Goal: Task Accomplishment & Management: Manage account settings

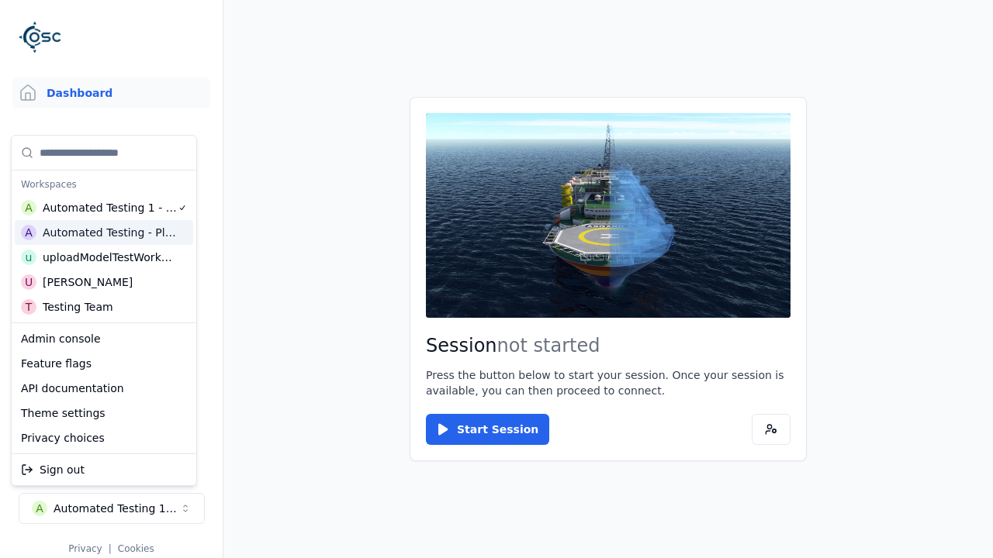
click at [496, 279] on html "Support Dashboard Assets 3D Models Scenes Datasets Recordings Support Documenta…" at bounding box center [496, 279] width 993 height 558
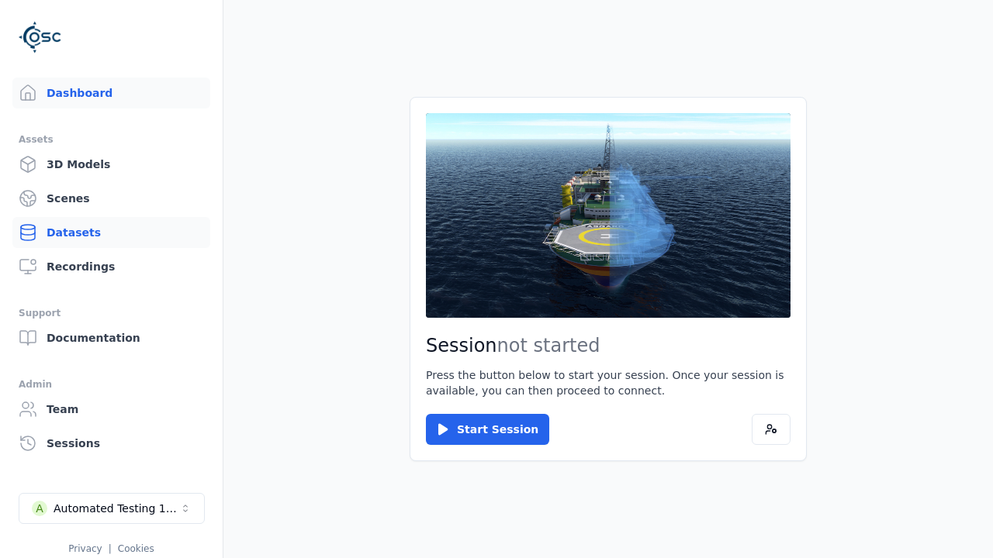
click at [105, 233] on link "Datasets" at bounding box center [111, 232] width 198 height 31
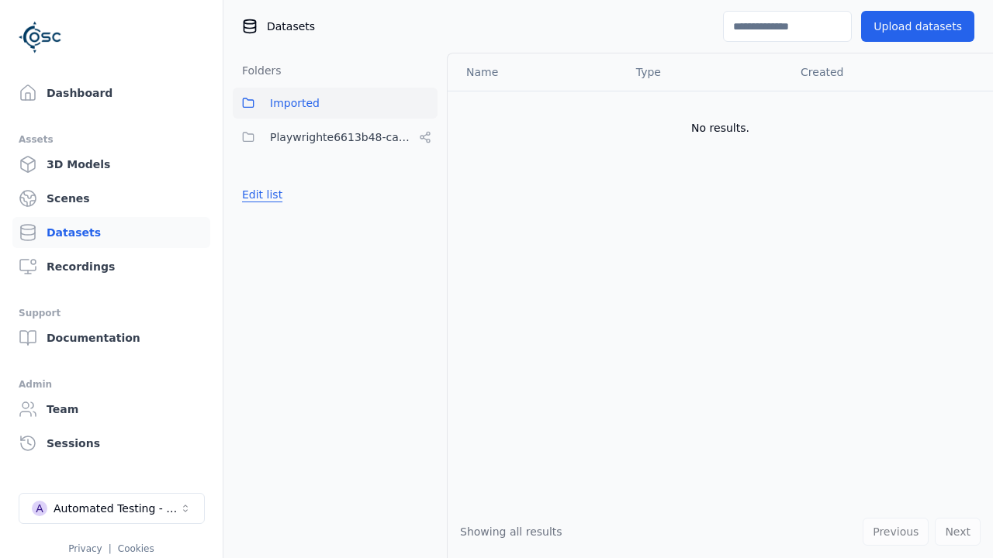
click at [260, 195] on button "Edit list" at bounding box center [262, 195] width 59 height 28
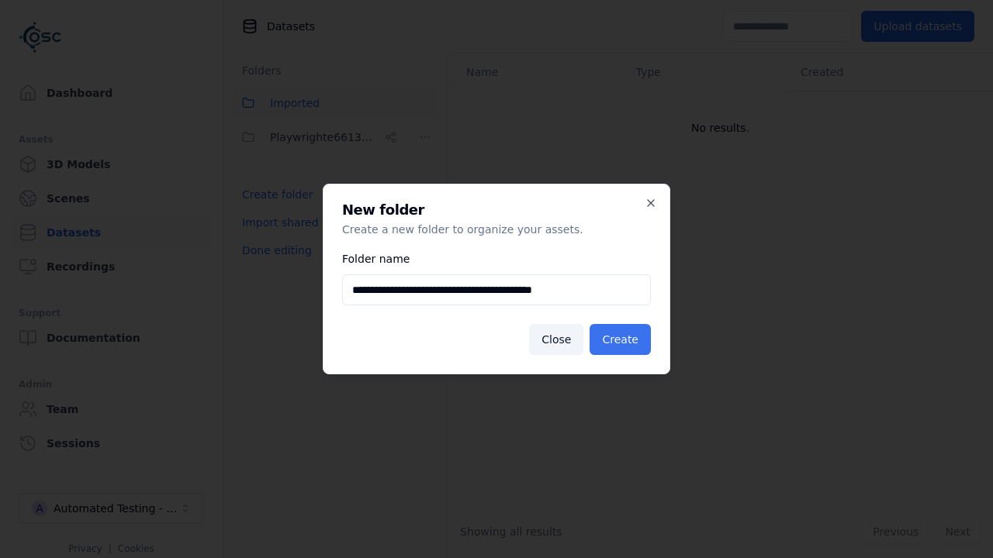
type input "**********"
click at [622, 340] on button "Create" at bounding box center [619, 339] width 61 height 31
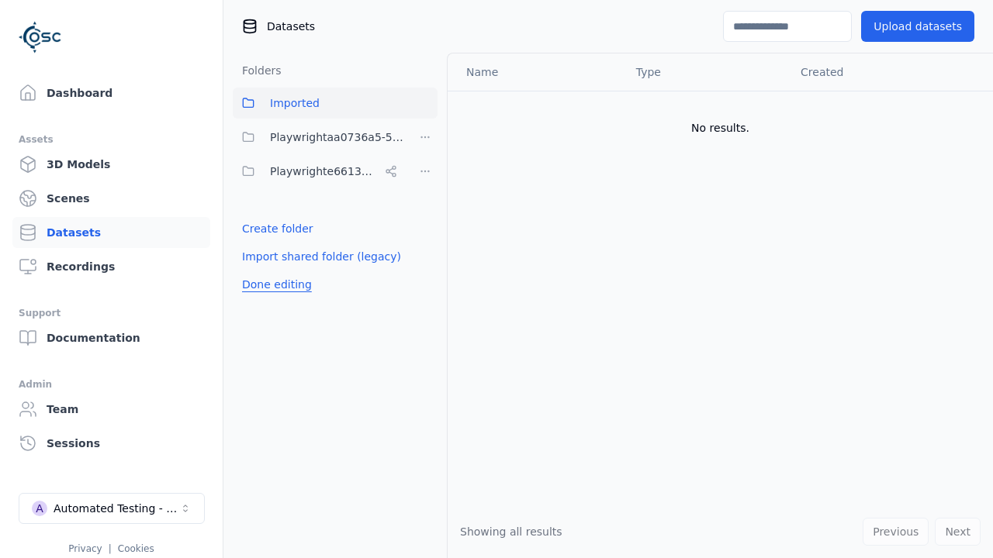
click at [274, 285] on button "Done editing" at bounding box center [277, 285] width 88 height 28
click at [260, 271] on button "Done editing" at bounding box center [277, 285] width 88 height 28
click at [425, 137] on html "Support Dashboard Assets 3D Models Scenes Datasets Recordings Support Documenta…" at bounding box center [496, 279] width 993 height 558
click at [424, 193] on div "Share" at bounding box center [430, 193] width 104 height 25
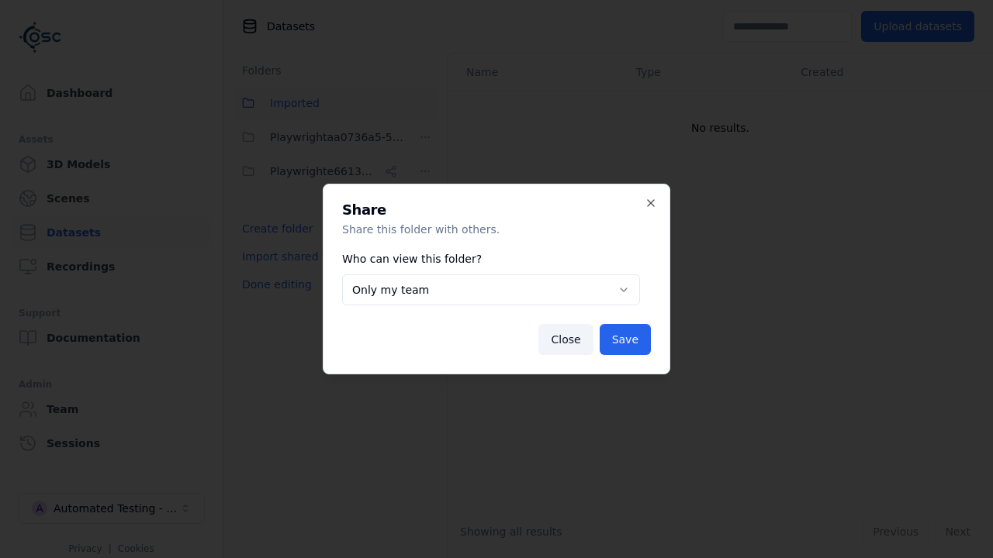
click at [490, 290] on button "Only my team" at bounding box center [491, 290] width 298 height 31
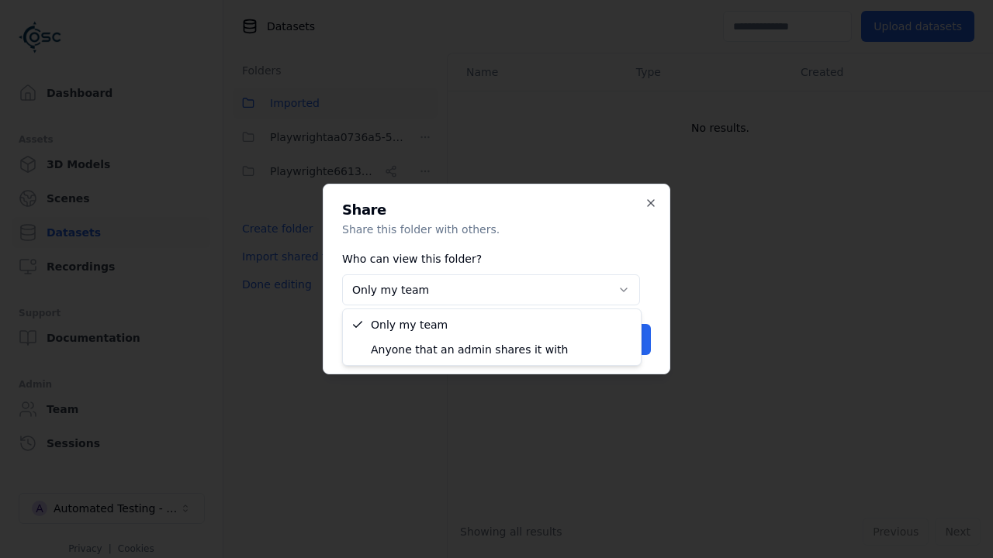
select select "****"
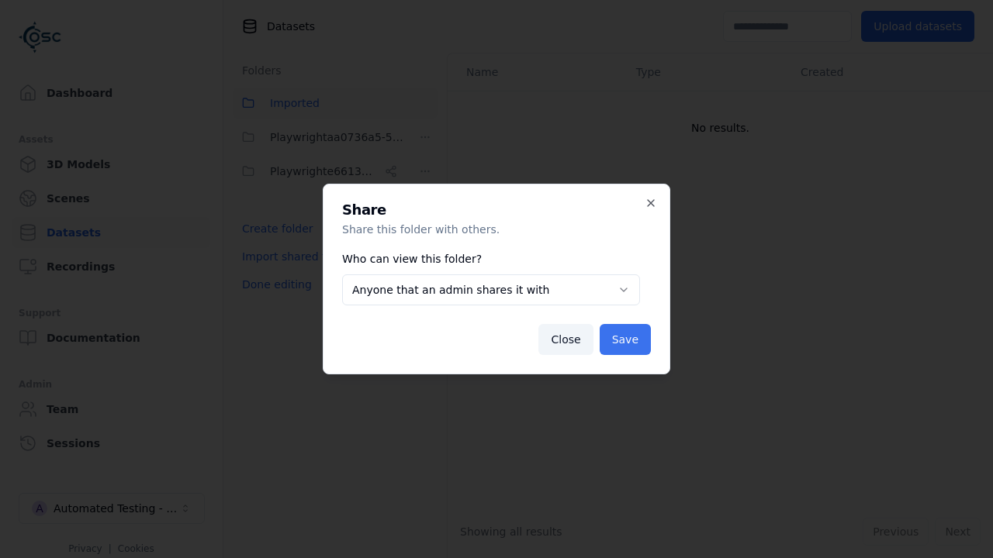
click at [627, 340] on button "Save" at bounding box center [625, 339] width 51 height 31
click at [274, 285] on button "Done editing" at bounding box center [277, 285] width 88 height 28
click at [112, 509] on div "Automated Testing - Playwright" at bounding box center [117, 509] width 126 height 16
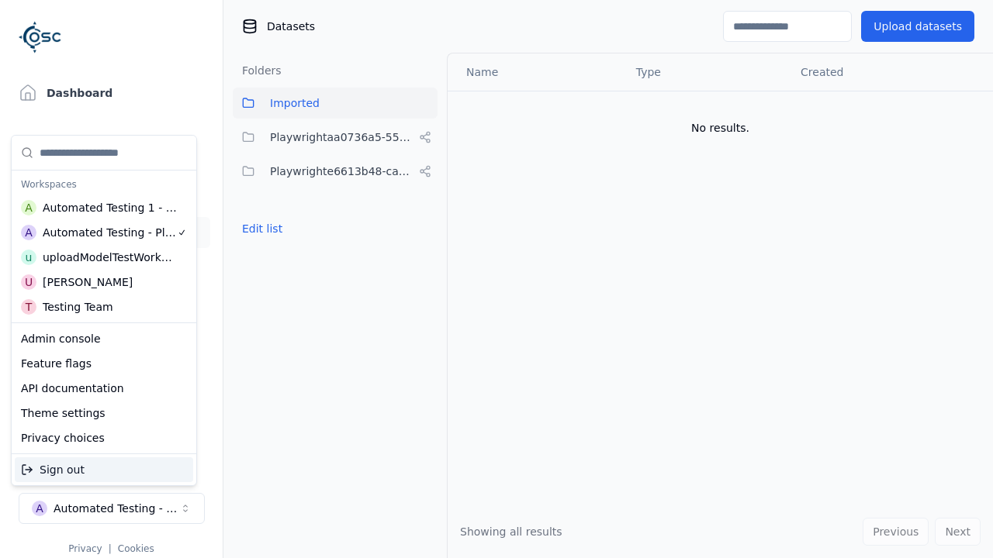
click at [100, 207] on div "Automated Testing 1 - Playwright" at bounding box center [110, 208] width 135 height 16
click at [496, 279] on html "Support Dashboard Assets 3D Models Scenes Datasets Recordings Support Documenta…" at bounding box center [496, 279] width 993 height 558
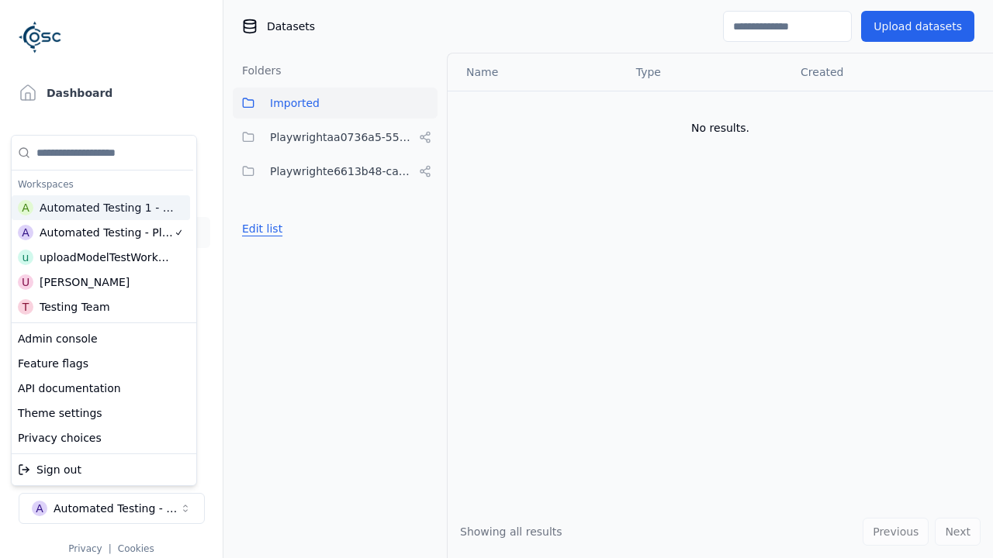
click at [260, 215] on button "Edit list" at bounding box center [262, 229] width 59 height 28
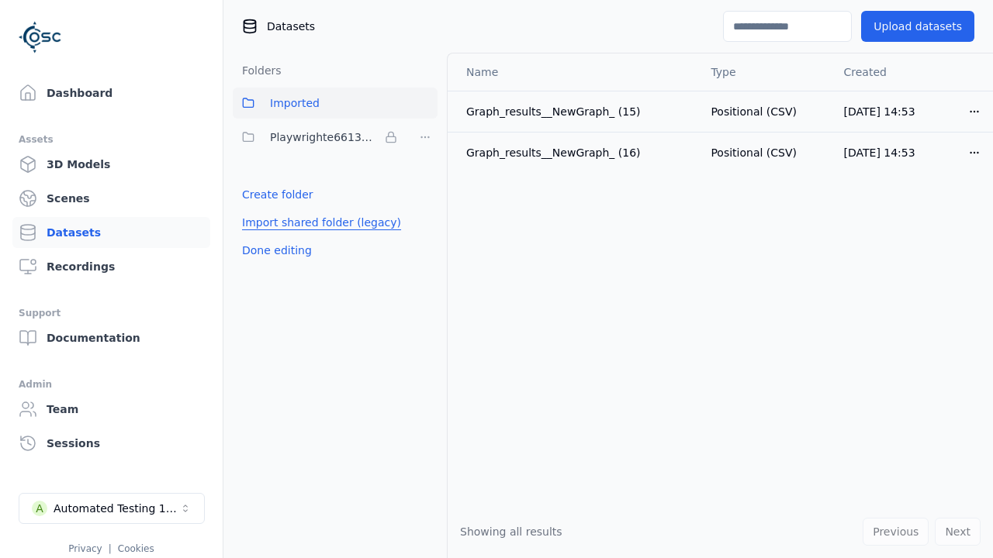
click at [313, 223] on link "Import shared folder (legacy)" at bounding box center [321, 223] width 159 height 16
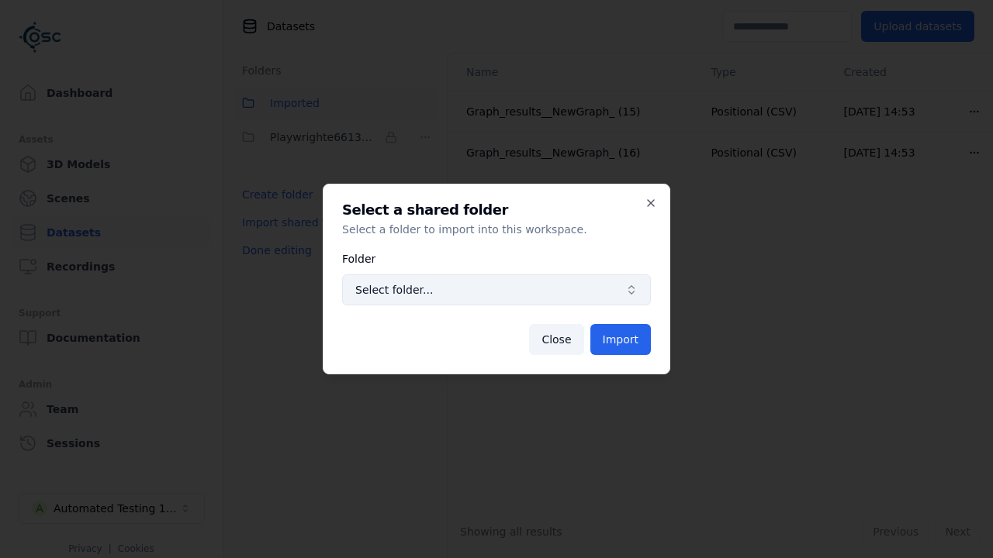
click at [496, 290] on span "Select folder..." at bounding box center [487, 290] width 264 height 16
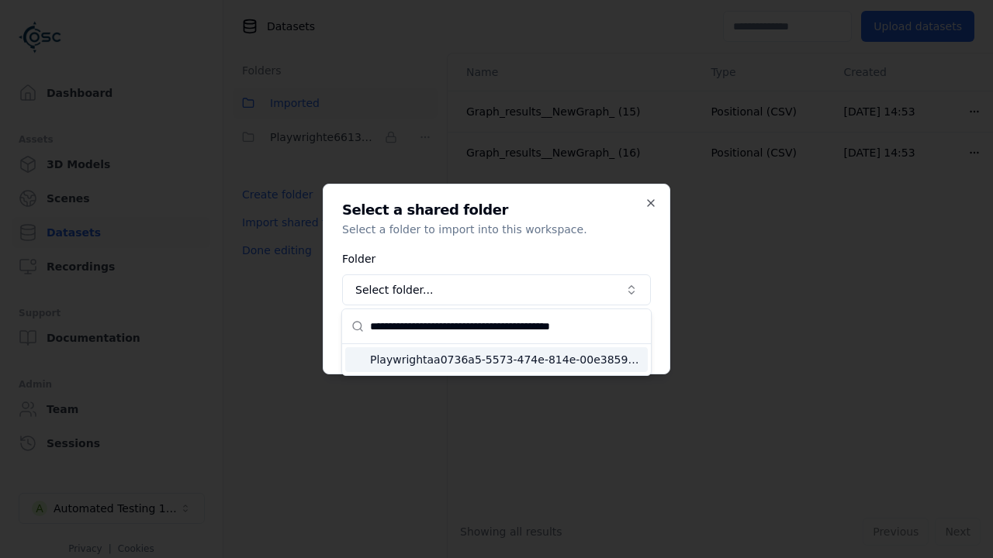
type input "**********"
click at [506, 359] on span "Playwrightaa0736a5-5573-474e-814e-00e38594a2c4" at bounding box center [505, 360] width 271 height 16
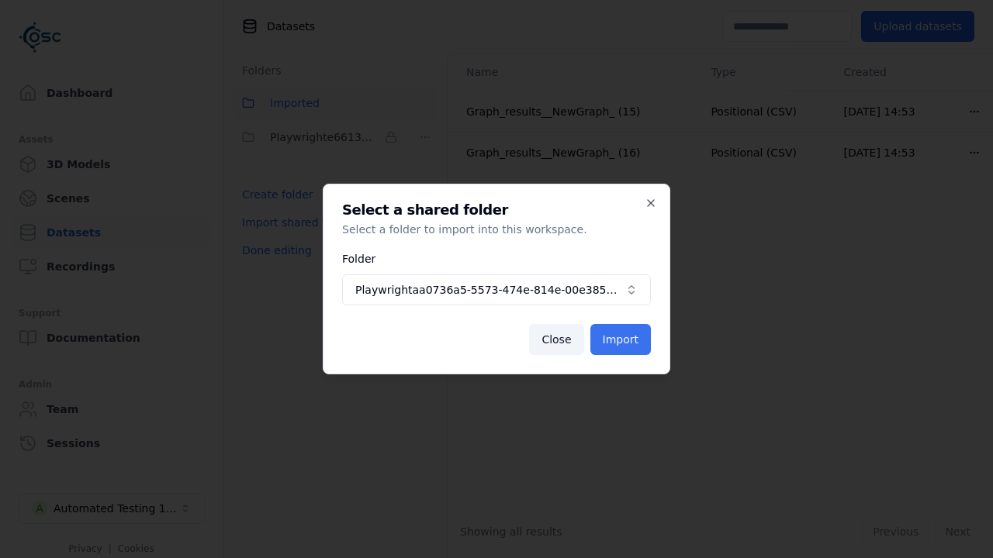
click at [621, 340] on button "Import" at bounding box center [620, 339] width 60 height 31
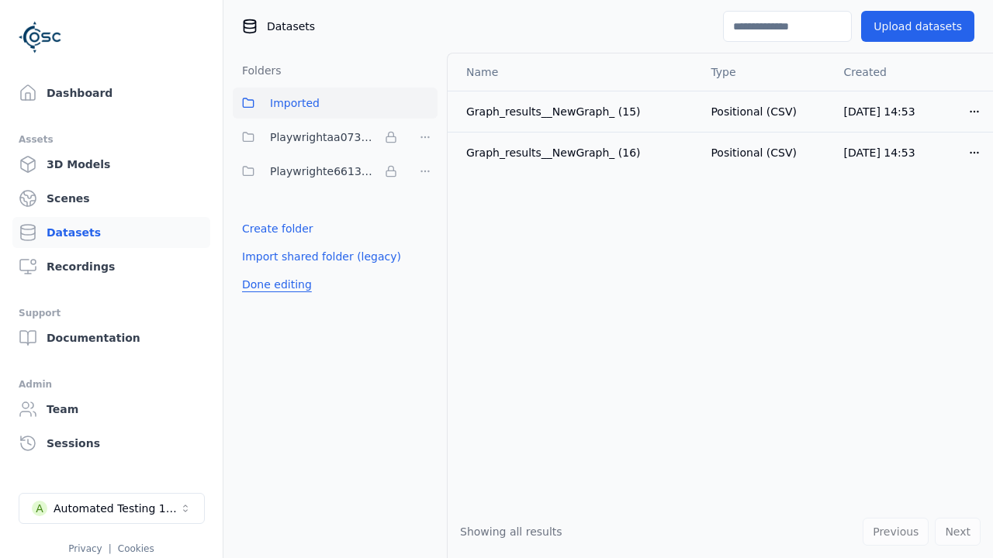
click at [274, 285] on button "Done editing" at bounding box center [277, 285] width 88 height 28
click at [260, 271] on button "Done editing" at bounding box center [277, 285] width 88 height 28
click at [425, 137] on html "Support Dashboard Assets 3D Models Scenes Datasets Recordings Support Documenta…" at bounding box center [496, 279] width 993 height 558
click at [496, 279] on html "Support Dashboard Assets 3D Models Scenes Datasets Recordings Support Documenta…" at bounding box center [496, 279] width 993 height 558
click at [274, 285] on button "Done editing" at bounding box center [277, 285] width 88 height 28
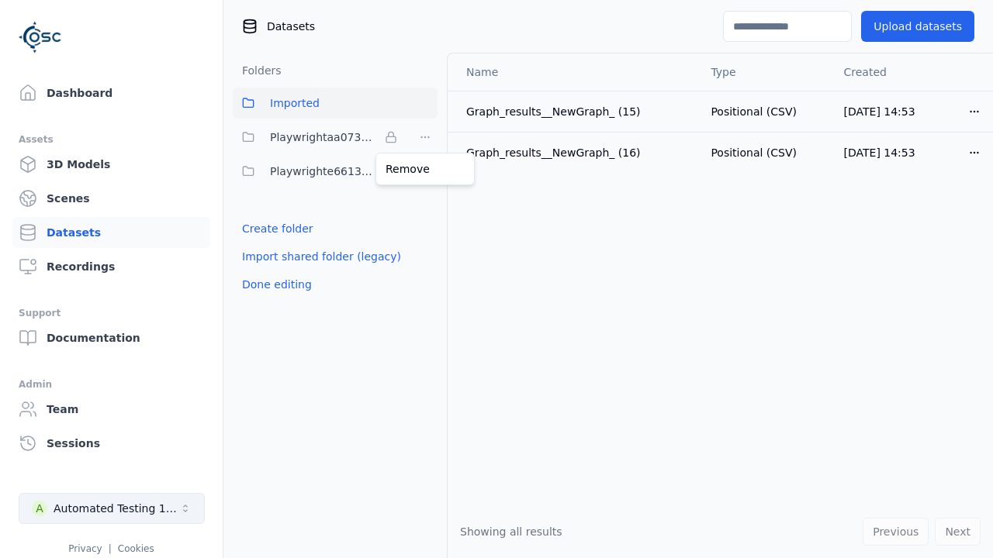
click at [112, 509] on div "Automated Testing 1 - Playwright" at bounding box center [117, 509] width 126 height 16
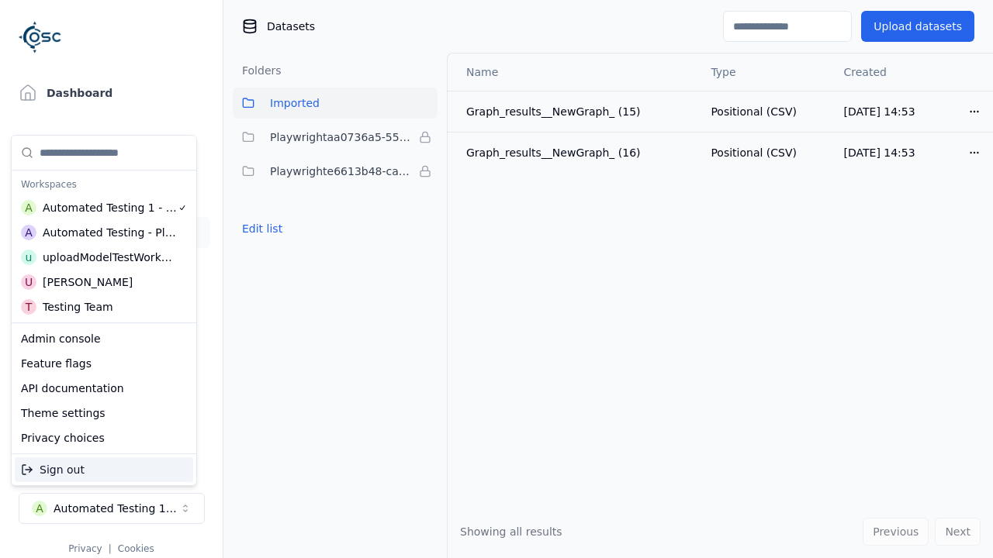
click at [100, 232] on div "Automated Testing - Playwright" at bounding box center [110, 233] width 134 height 16
click at [496, 279] on html "Support Dashboard Assets 3D Models Scenes Datasets Recordings Support Documenta…" at bounding box center [496, 279] width 993 height 558
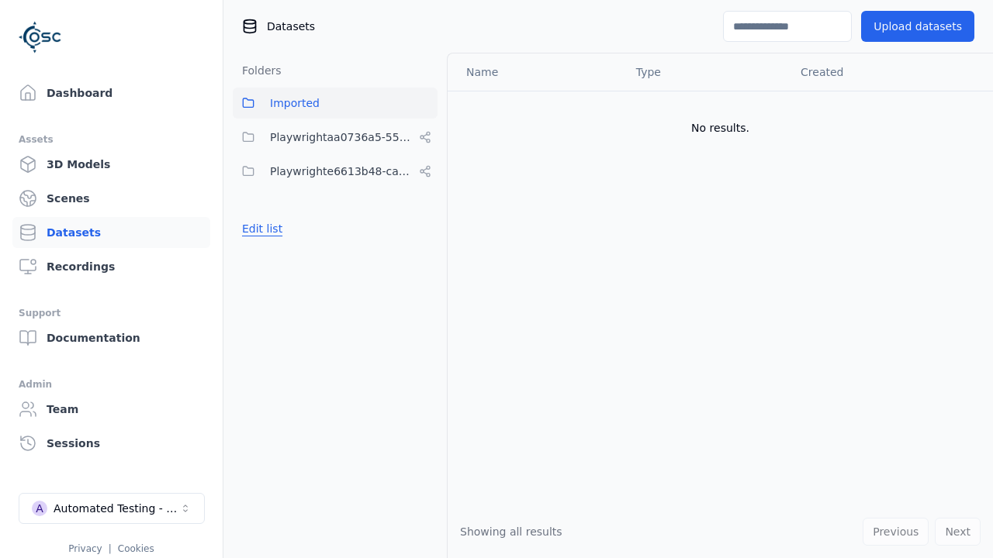
click at [260, 229] on button "Edit list" at bounding box center [262, 229] width 59 height 28
click at [425, 137] on html "Support Dashboard Assets 3D Models Scenes Datasets Recordings Support Documenta…" at bounding box center [496, 279] width 993 height 558
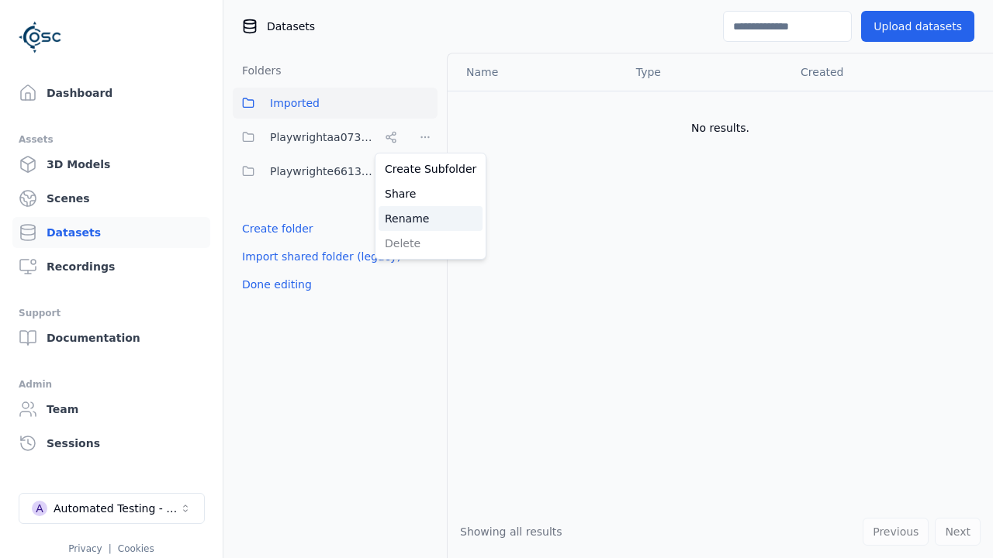
click at [424, 218] on div "Rename" at bounding box center [430, 218] width 104 height 25
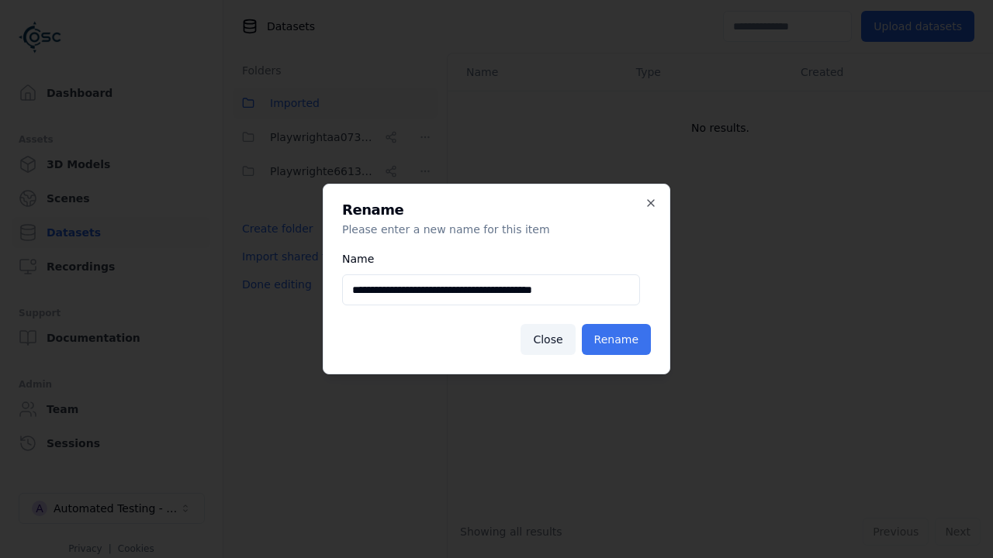
click at [490, 290] on input "**********" at bounding box center [491, 290] width 298 height 31
type input "**********"
click at [618, 340] on button "Rename" at bounding box center [616, 339] width 69 height 31
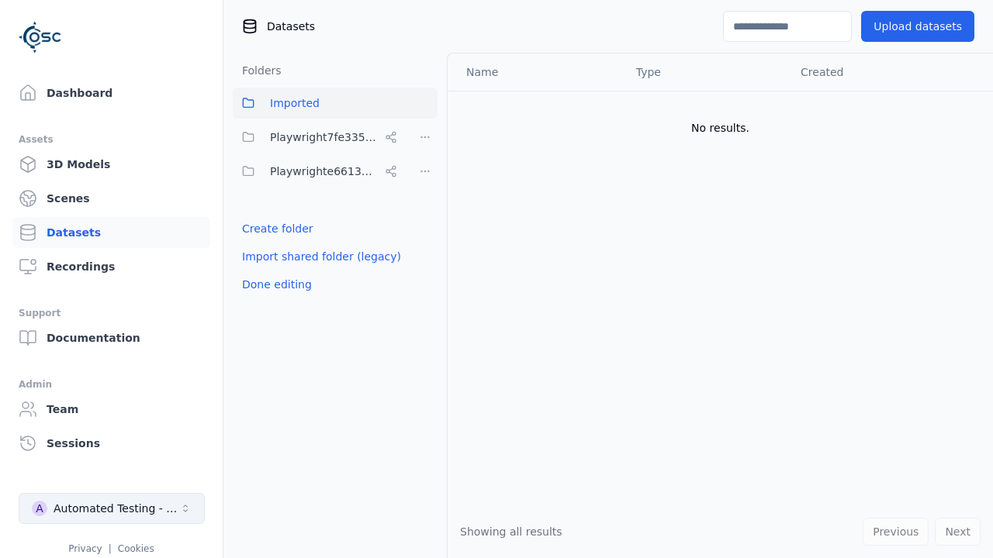
click at [274, 285] on button "Done editing" at bounding box center [277, 285] width 88 height 28
click at [112, 509] on div "Automated Testing - Playwright" at bounding box center [117, 509] width 126 height 16
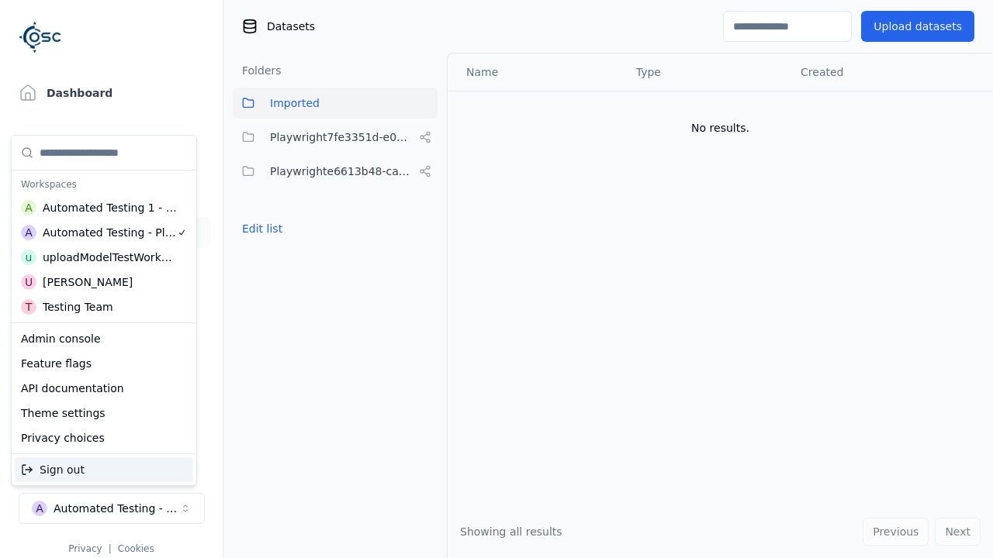
click at [100, 207] on div "Automated Testing 1 - Playwright" at bounding box center [110, 208] width 135 height 16
click at [496, 279] on html "Support Dashboard Assets 3D Models Scenes Datasets Recordings Support Documenta…" at bounding box center [496, 279] width 993 height 558
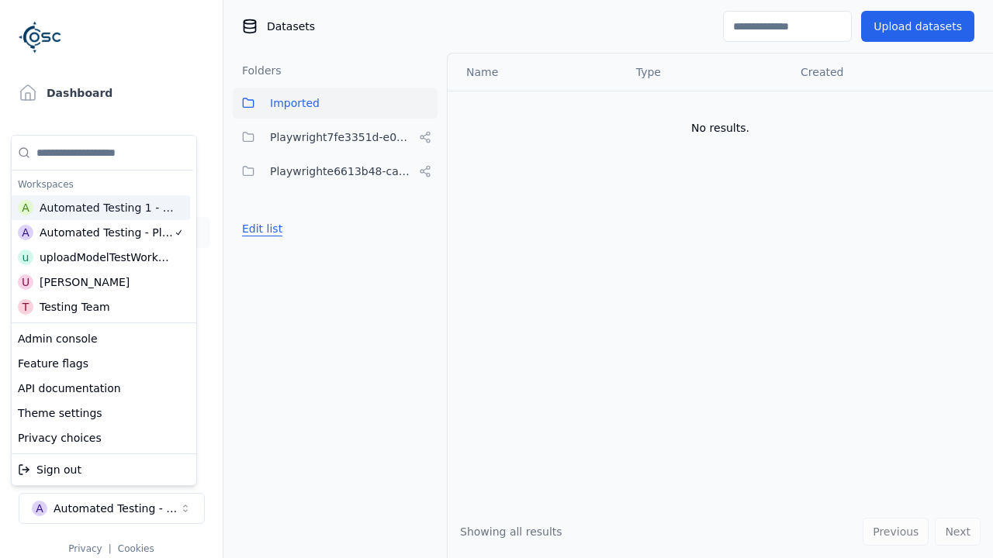
click at [260, 229] on button "Edit list" at bounding box center [262, 229] width 59 height 28
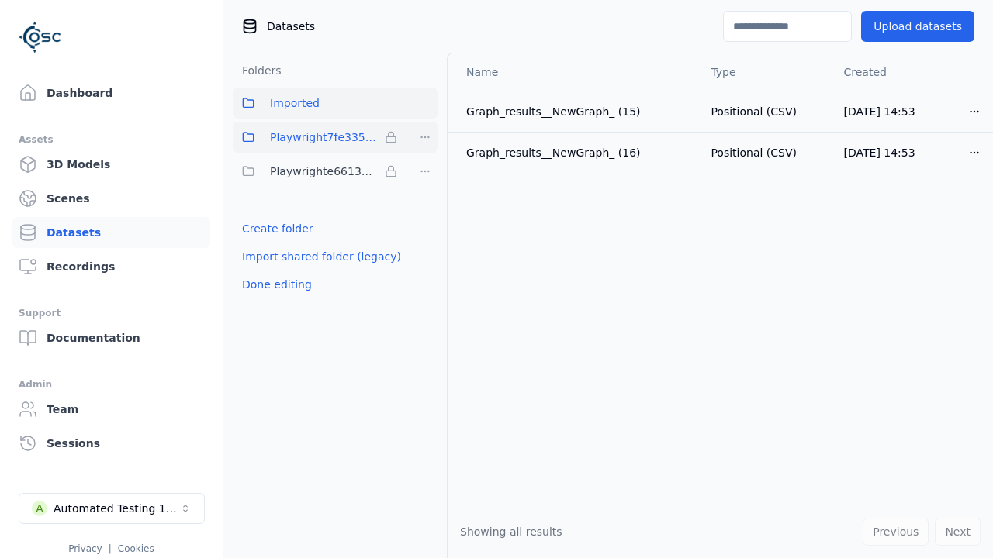
click at [425, 137] on html "Support Dashboard Assets 3D Models Scenes Datasets Recordings Support Documenta…" at bounding box center [496, 279] width 993 height 558
click at [425, 168] on div "Remove" at bounding box center [425, 169] width 92 height 25
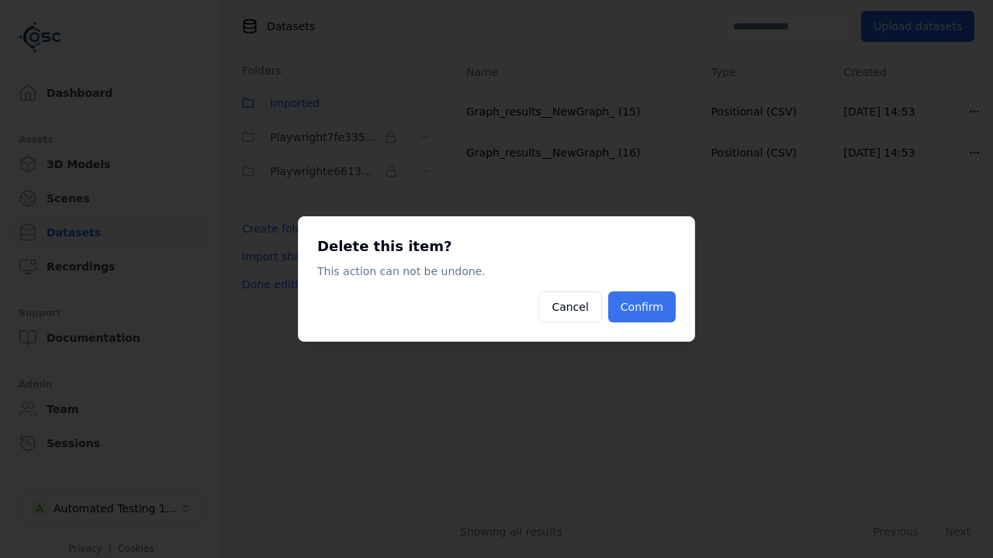
click at [643, 307] on button "Confirm" at bounding box center [641, 307] width 67 height 31
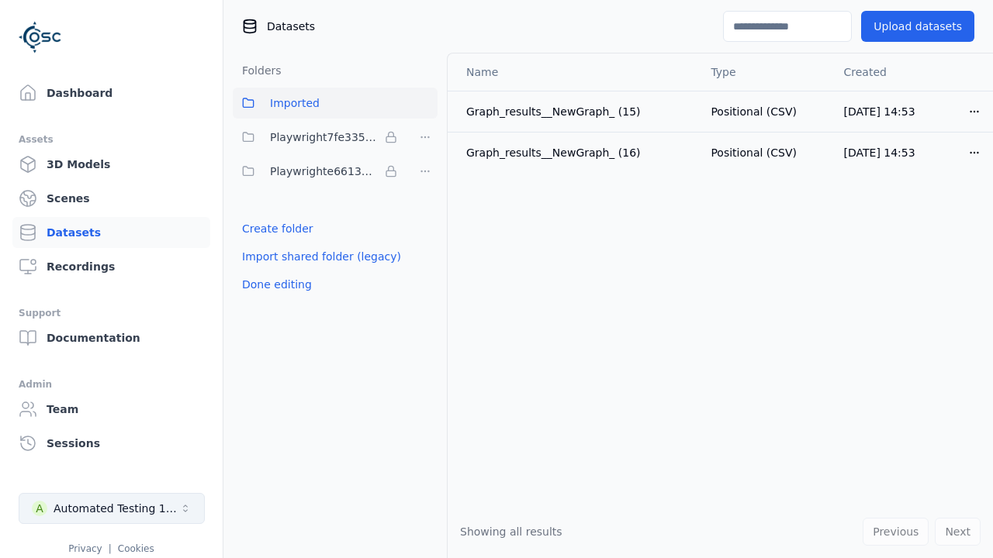
click at [274, 271] on button "Done editing" at bounding box center [277, 285] width 88 height 28
click at [112, 509] on div "Automated Testing 1 - Playwright" at bounding box center [117, 509] width 126 height 16
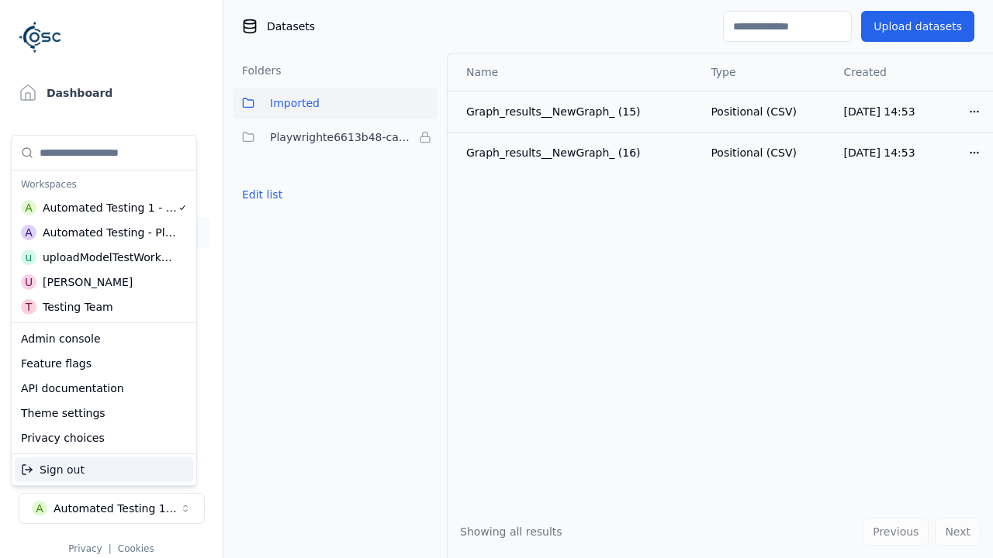
click at [100, 232] on div "Automated Testing - Playwright" at bounding box center [110, 233] width 134 height 16
click at [496, 279] on html "Support Dashboard Assets 3D Models Scenes Datasets Recordings Support Documenta…" at bounding box center [496, 279] width 993 height 558
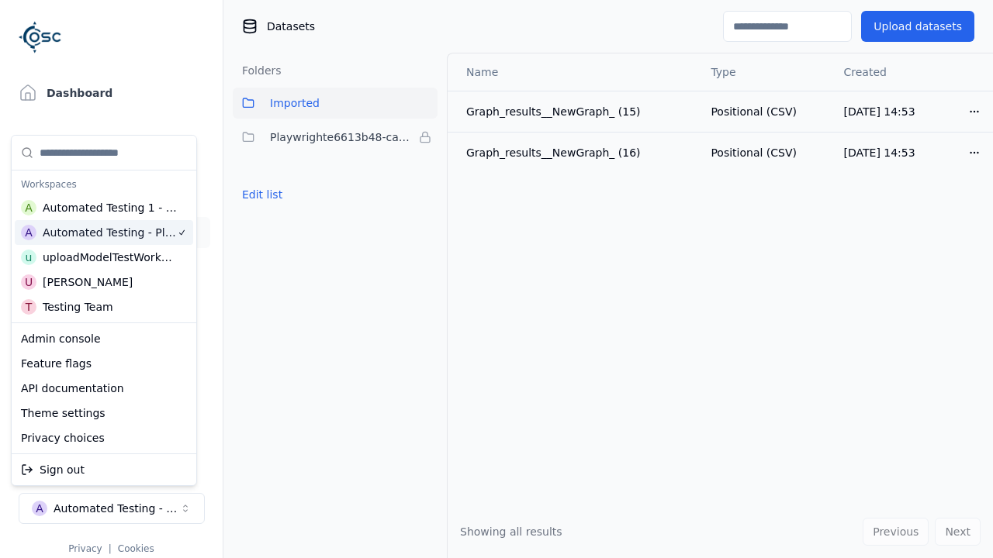
scroll to position [0, 3]
click at [260, 209] on button "Edit list" at bounding box center [262, 195] width 59 height 28
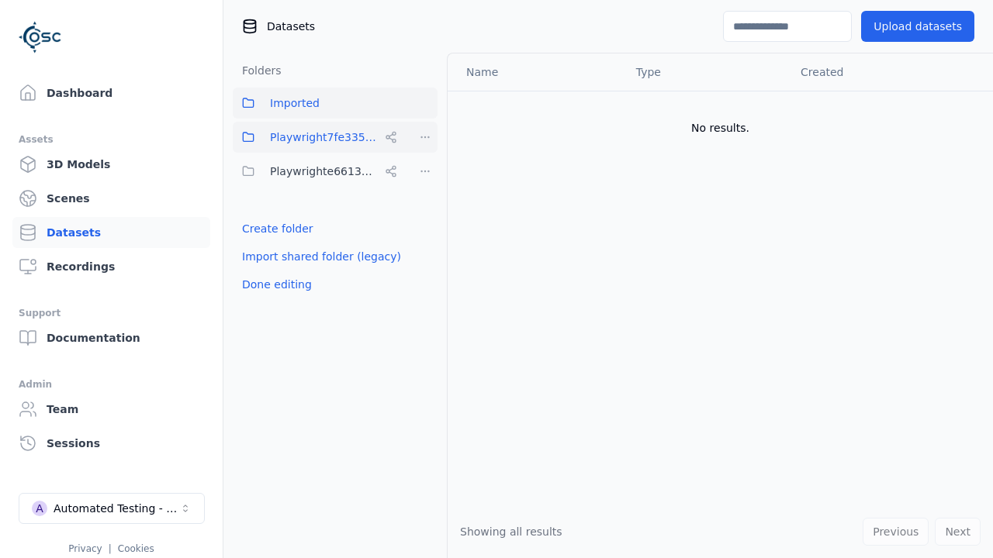
click at [425, 137] on html "Support Dashboard Assets 3D Models Scenes Datasets Recordings Support Documenta…" at bounding box center [496, 279] width 993 height 558
click at [424, 193] on div "Share" at bounding box center [430, 193] width 104 height 25
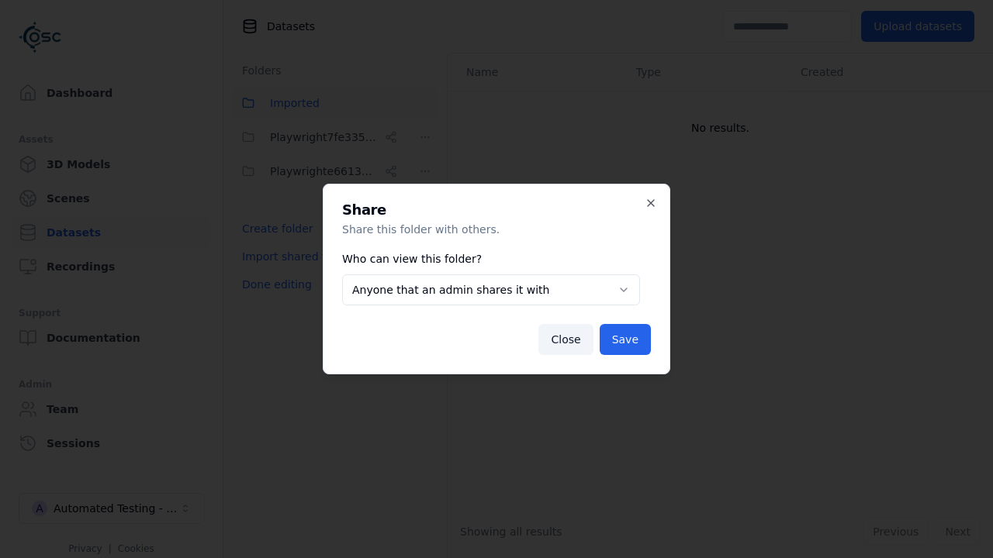
click at [490, 290] on button "Anyone that an admin shares it with" at bounding box center [491, 290] width 298 height 31
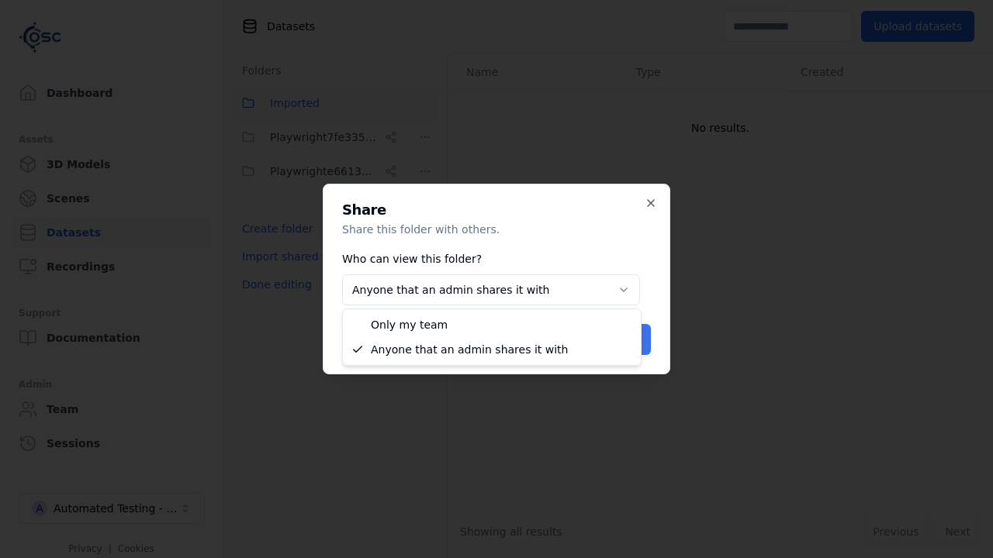
select select "*****"
click at [627, 340] on button "Save" at bounding box center [625, 339] width 51 height 31
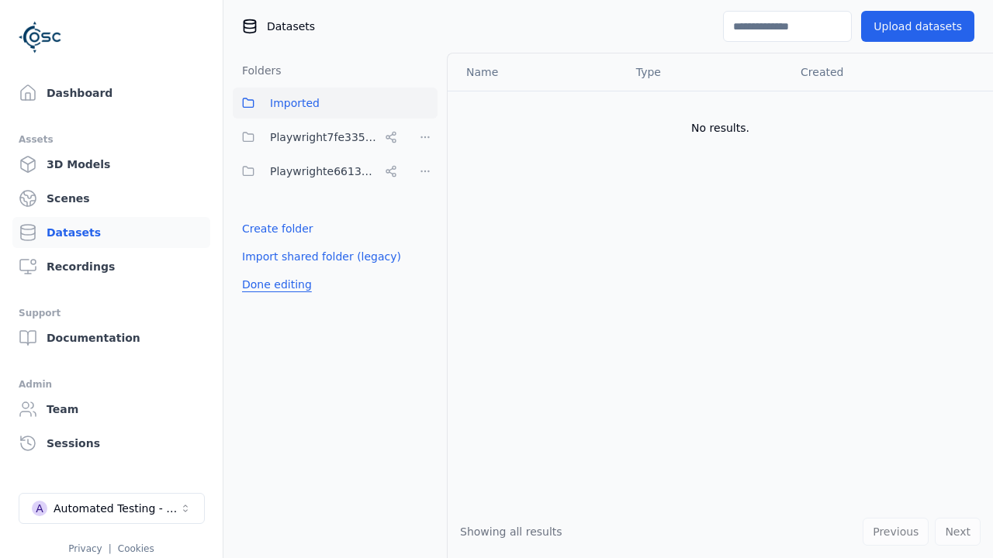
click at [274, 285] on button "Done editing" at bounding box center [277, 285] width 88 height 28
click at [260, 271] on button "Done editing" at bounding box center [277, 285] width 88 height 28
click at [425, 137] on html "Support Dashboard Assets 3D Models Scenes Datasets Recordings Support Documenta…" at bounding box center [496, 279] width 993 height 558
click at [424, 243] on div "Delete" at bounding box center [430, 243] width 104 height 25
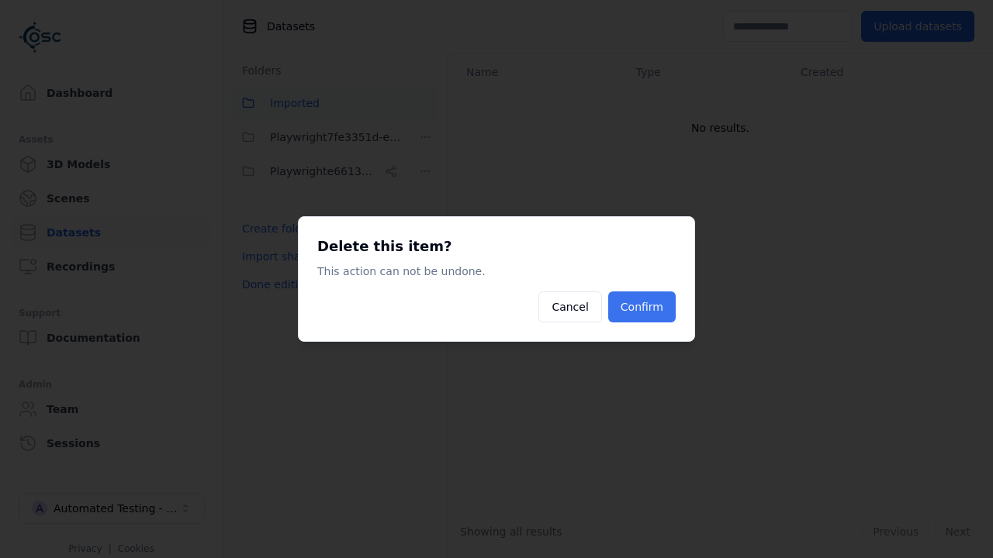
click at [643, 307] on button "Confirm" at bounding box center [641, 307] width 67 height 31
click at [274, 271] on button "Done editing" at bounding box center [277, 285] width 88 height 28
